Goal: Transaction & Acquisition: Download file/media

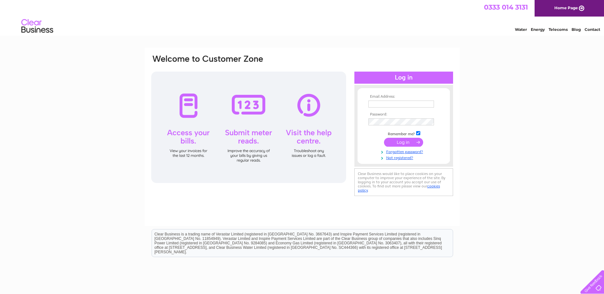
type input "[EMAIL_ADDRESS][DOMAIN_NAME]"
click at [401, 140] on input "submit" at bounding box center [403, 142] width 39 height 9
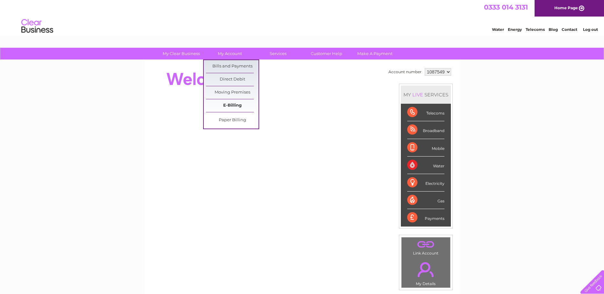
click at [245, 107] on link "E-Billing" at bounding box center [232, 105] width 53 height 13
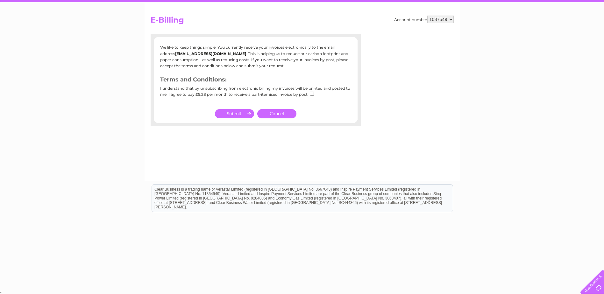
scroll to position [58, 0]
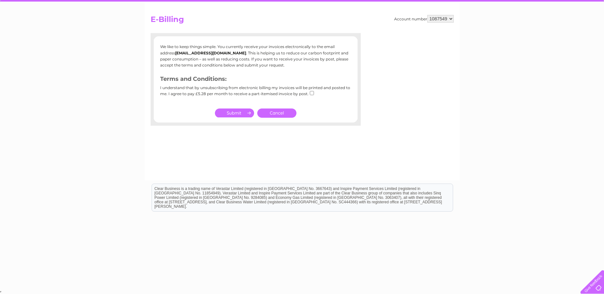
click at [242, 116] on input "submit" at bounding box center [234, 113] width 39 height 9
click at [311, 94] on input "checkbox" at bounding box center [312, 93] width 4 height 4
checkbox input "true"
click at [240, 114] on input "submit" at bounding box center [234, 113] width 39 height 9
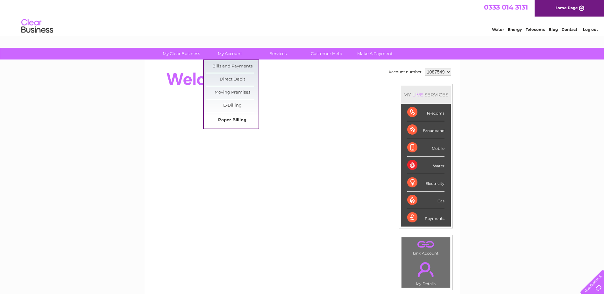
click at [236, 121] on link "Paper Billing" at bounding box center [232, 120] width 53 height 13
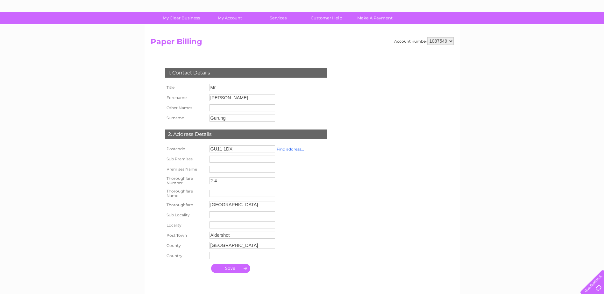
scroll to position [23, 0]
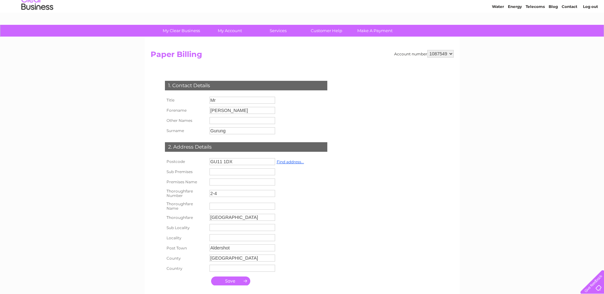
click at [232, 279] on input "submit" at bounding box center [230, 281] width 39 height 9
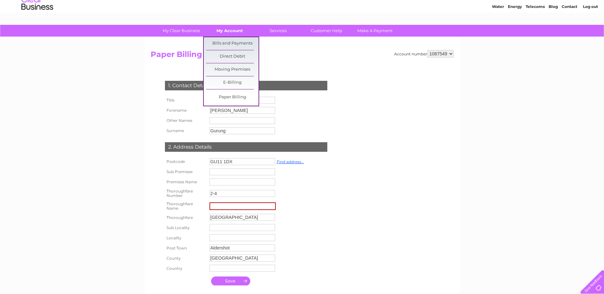
click at [230, 32] on link "My Account" at bounding box center [230, 31] width 53 height 12
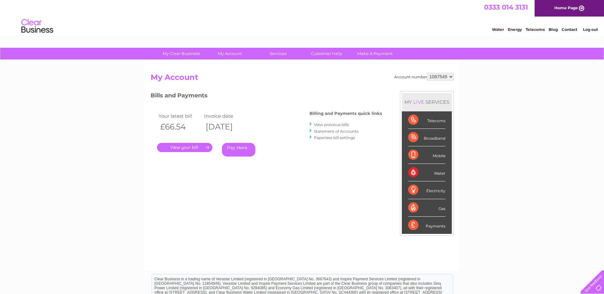
click at [333, 126] on link "View previous bills" at bounding box center [331, 124] width 35 height 5
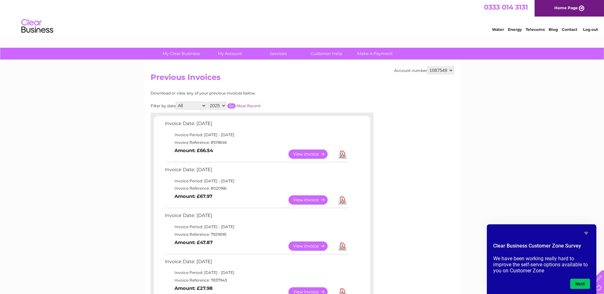
click at [314, 156] on link "View" at bounding box center [312, 154] width 47 height 9
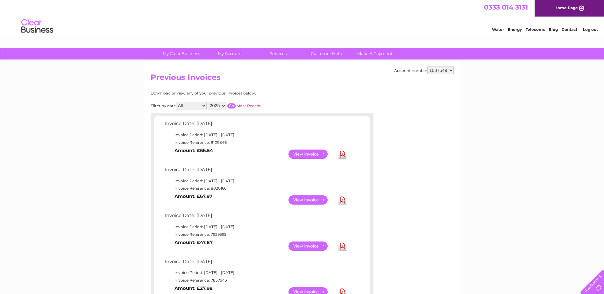
click at [343, 151] on link "Download" at bounding box center [343, 154] width 8 height 9
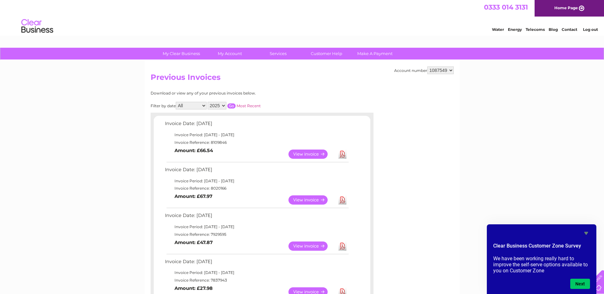
click at [344, 203] on link "Download" at bounding box center [343, 200] width 8 height 9
click at [343, 246] on link "Download" at bounding box center [343, 246] width 8 height 9
